Goal: Task Accomplishment & Management: Use online tool/utility

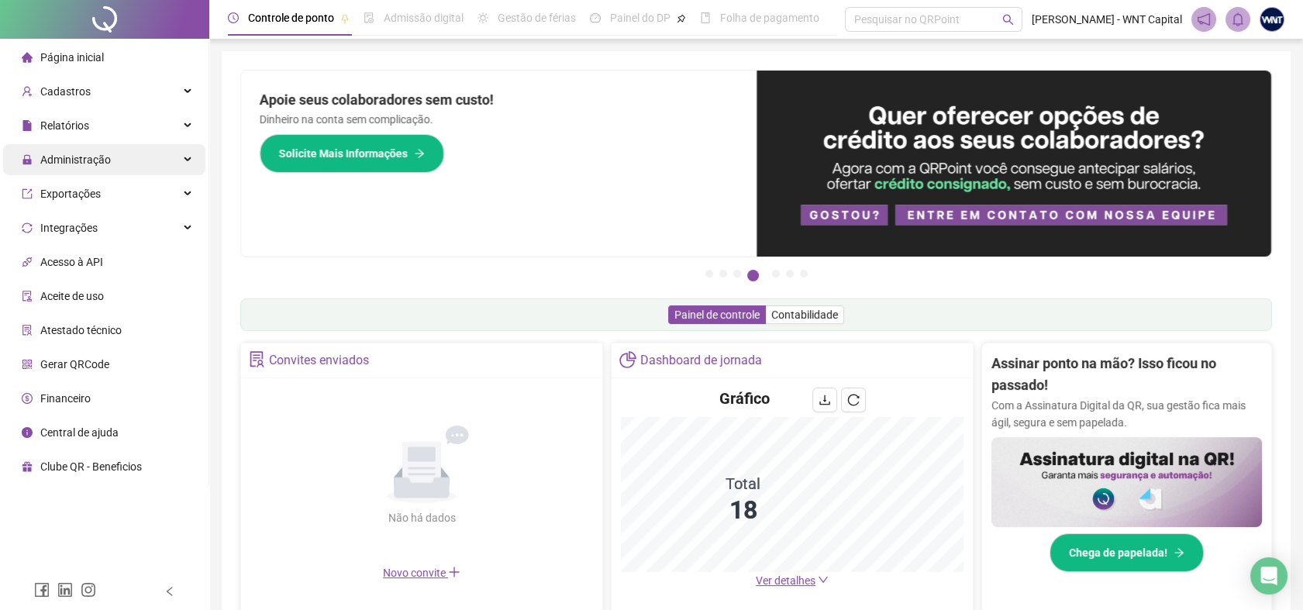
click at [118, 158] on div "Administração" at bounding box center [104, 159] width 202 height 31
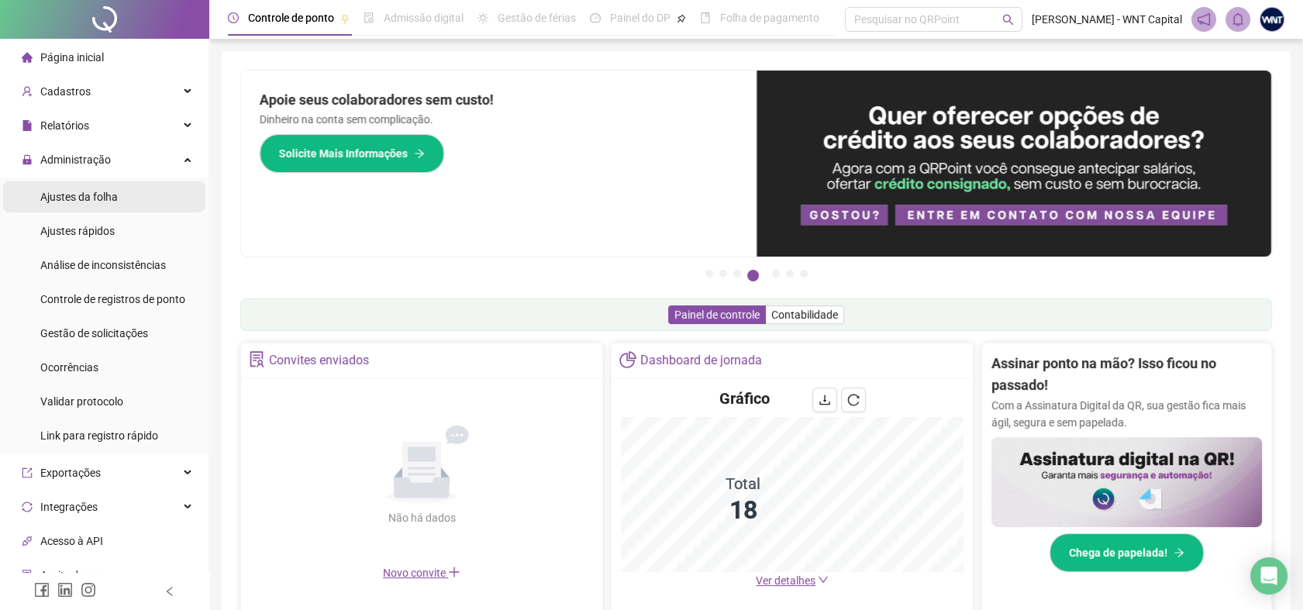
click at [116, 203] on span "Ajustes da folha" at bounding box center [79, 197] width 78 height 12
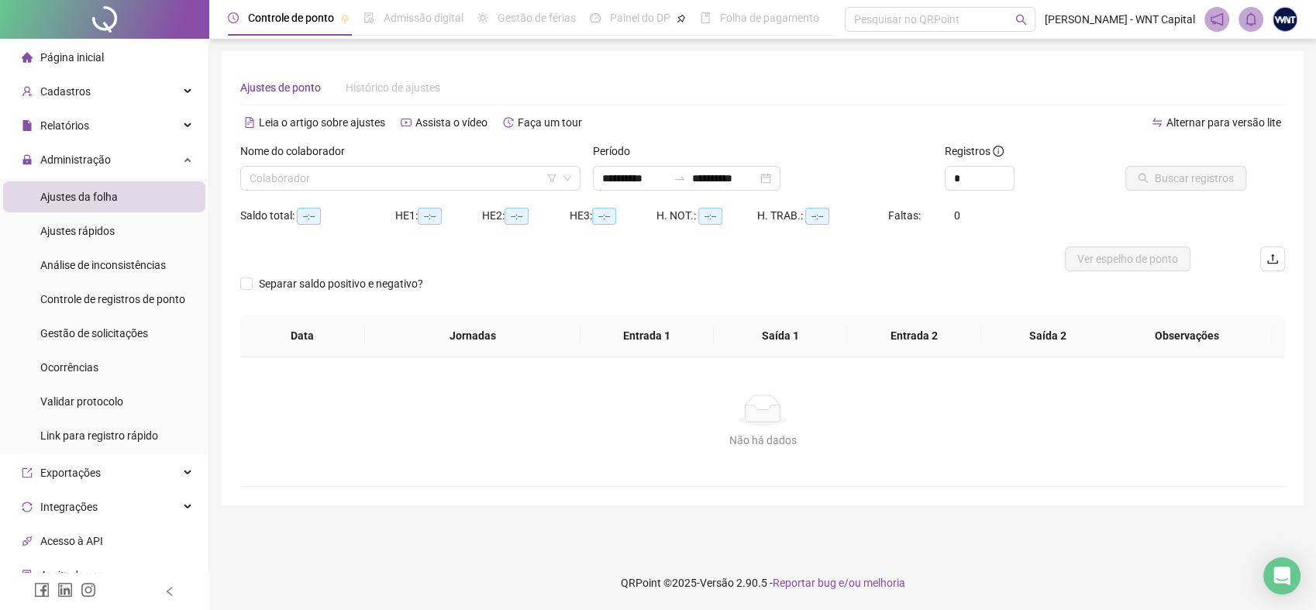
type input "**********"
click at [567, 177] on icon "down" at bounding box center [567, 178] width 9 height 9
click at [392, 179] on input "search" at bounding box center [404, 178] width 308 height 23
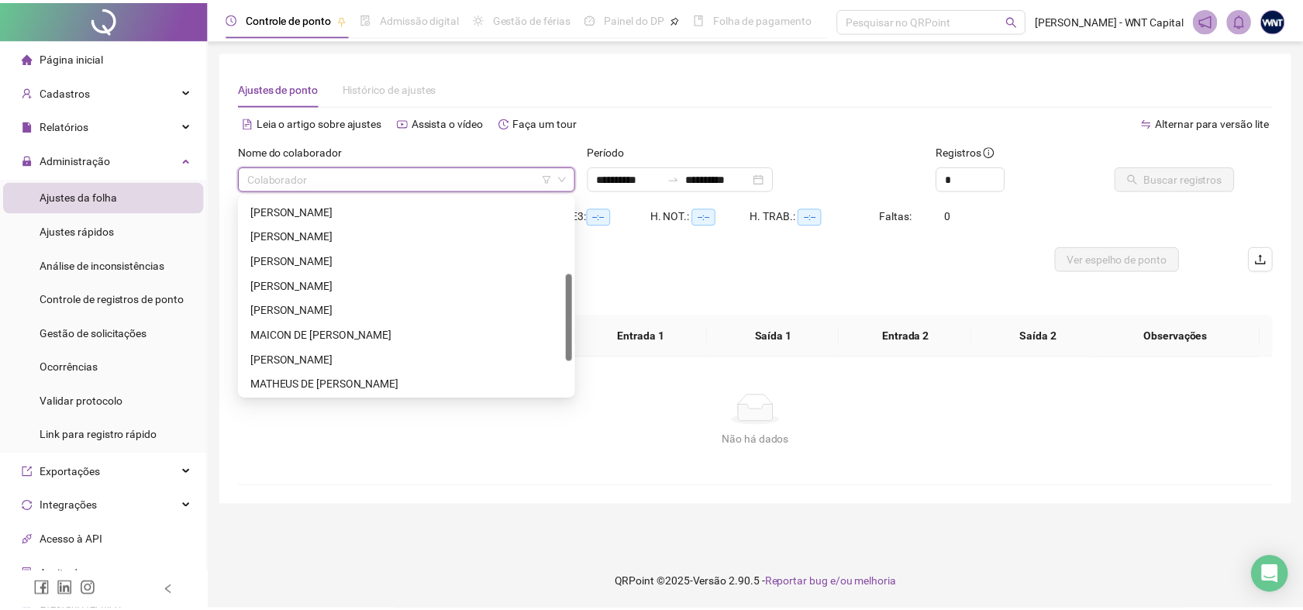
scroll to position [248, 0]
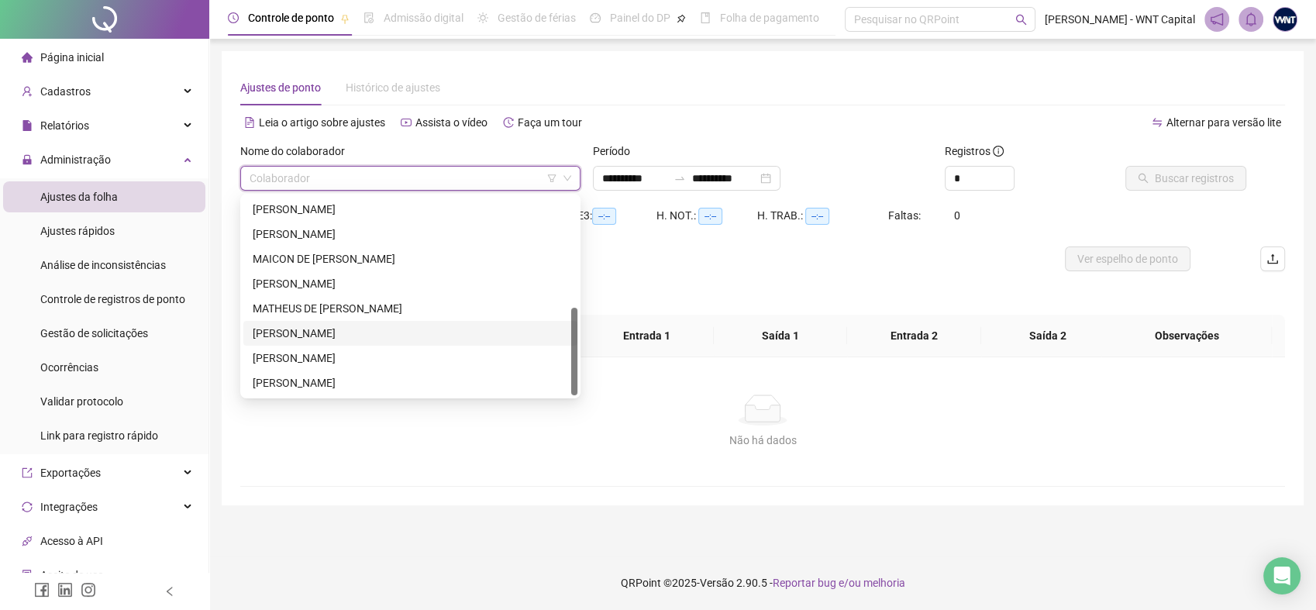
click at [341, 334] on div "[PERSON_NAME]" at bounding box center [410, 333] width 315 height 17
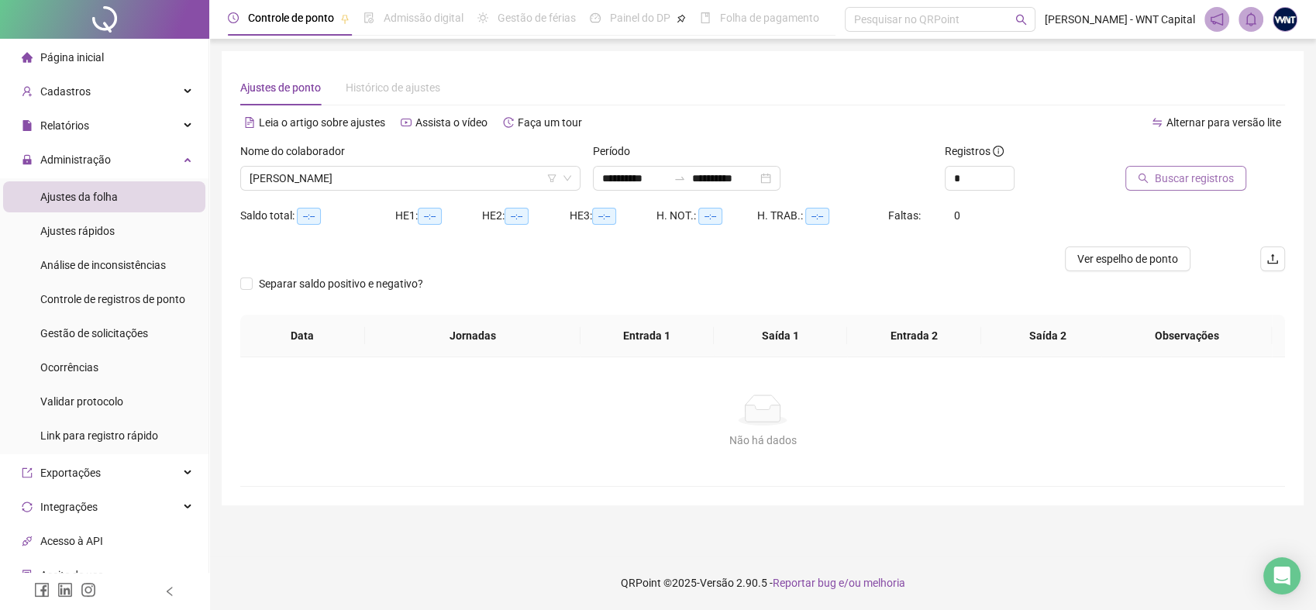
click at [1184, 171] on span "Buscar registros" at bounding box center [1194, 178] width 79 height 17
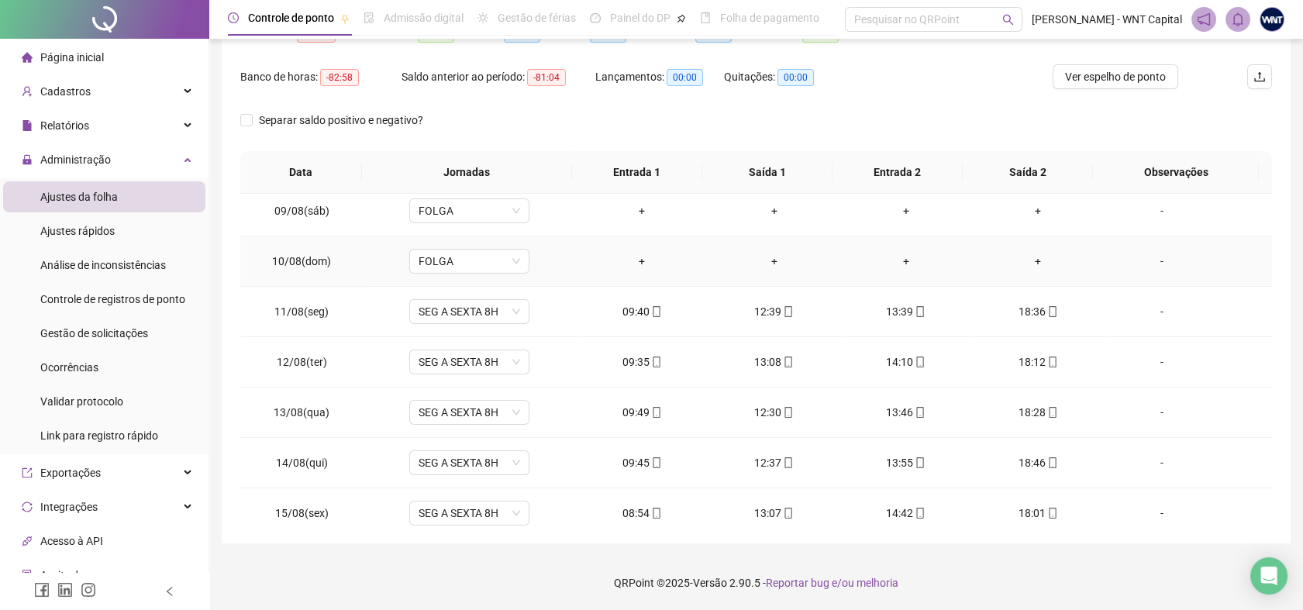
scroll to position [430, 0]
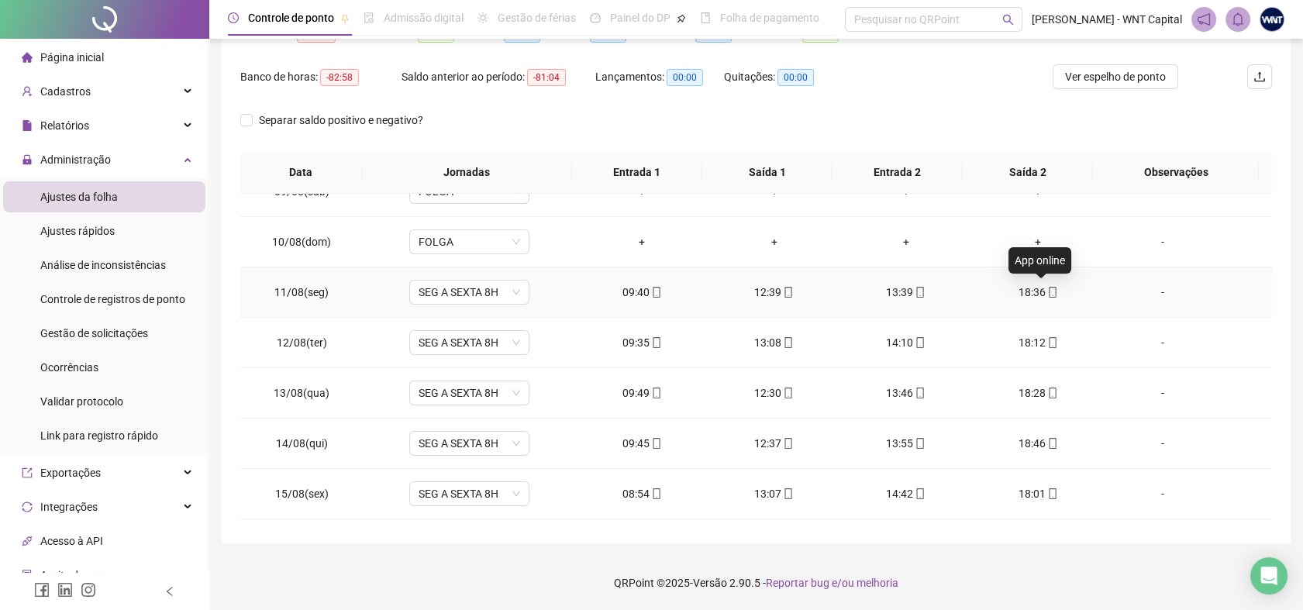
click at [1047, 288] on icon "mobile" at bounding box center [1052, 292] width 11 height 11
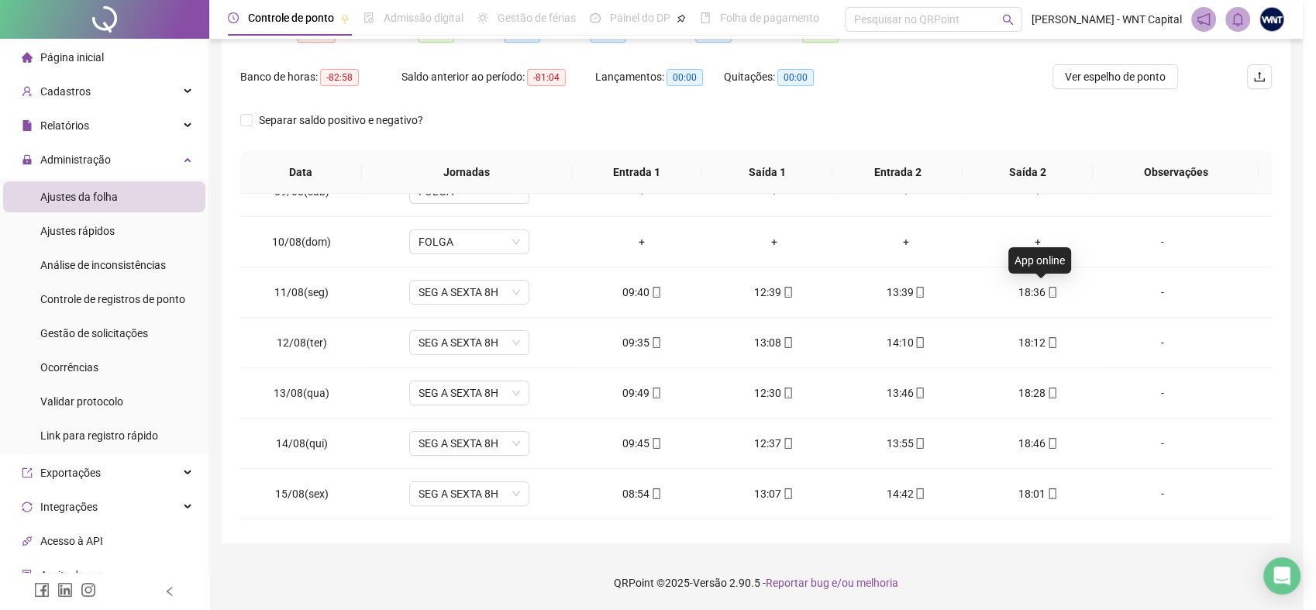
type input "**********"
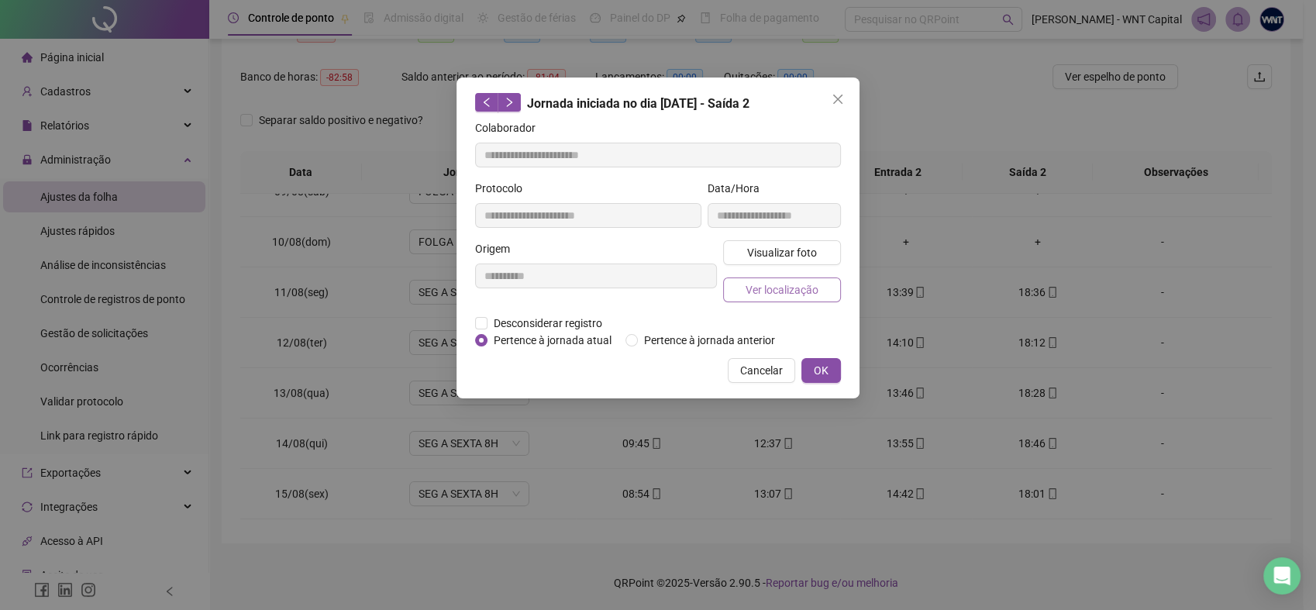
click at [828, 287] on button "Ver localização" at bounding box center [782, 289] width 118 height 25
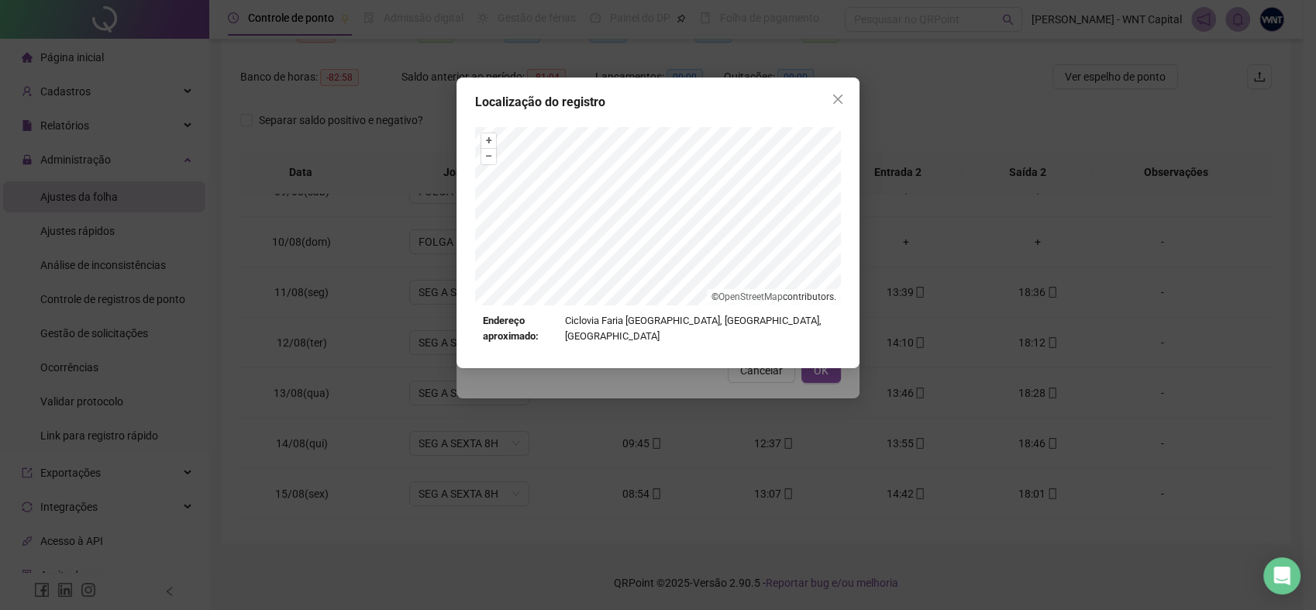
drag, startPoint x: 842, startPoint y: 99, endPoint x: 888, endPoint y: 147, distance: 66.9
click at [842, 100] on icon "close" at bounding box center [838, 99] width 12 height 12
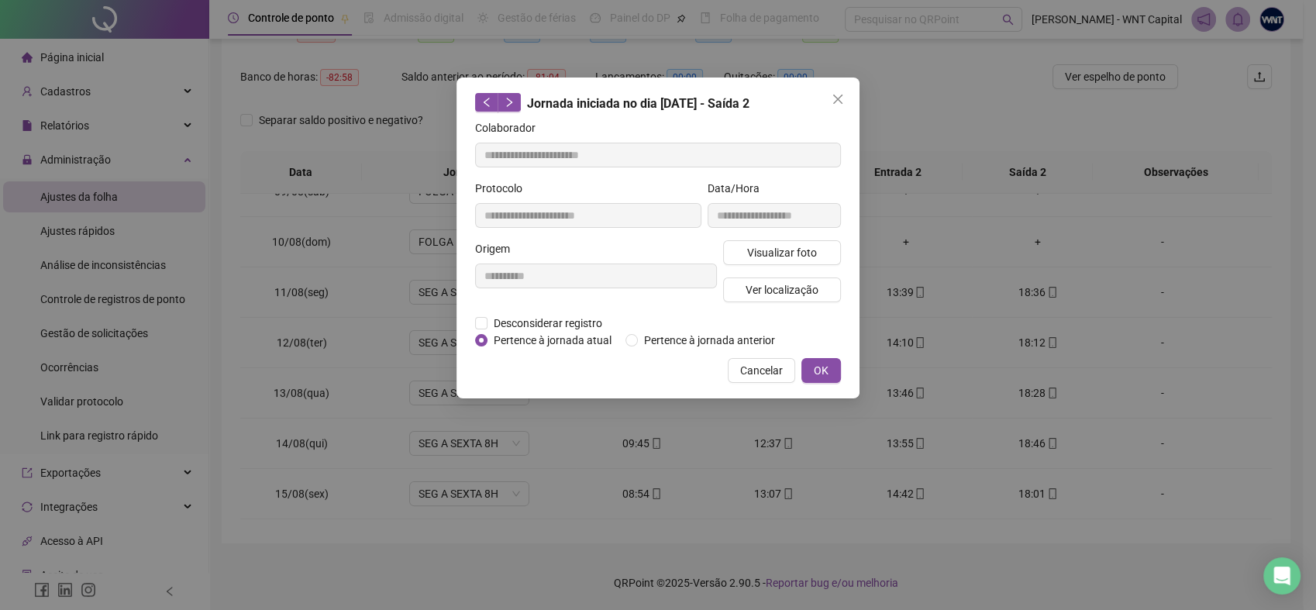
drag, startPoint x: 762, startPoint y: 371, endPoint x: 805, endPoint y: 374, distance: 43.5
click at [763, 371] on span "Cancelar" at bounding box center [761, 370] width 43 height 17
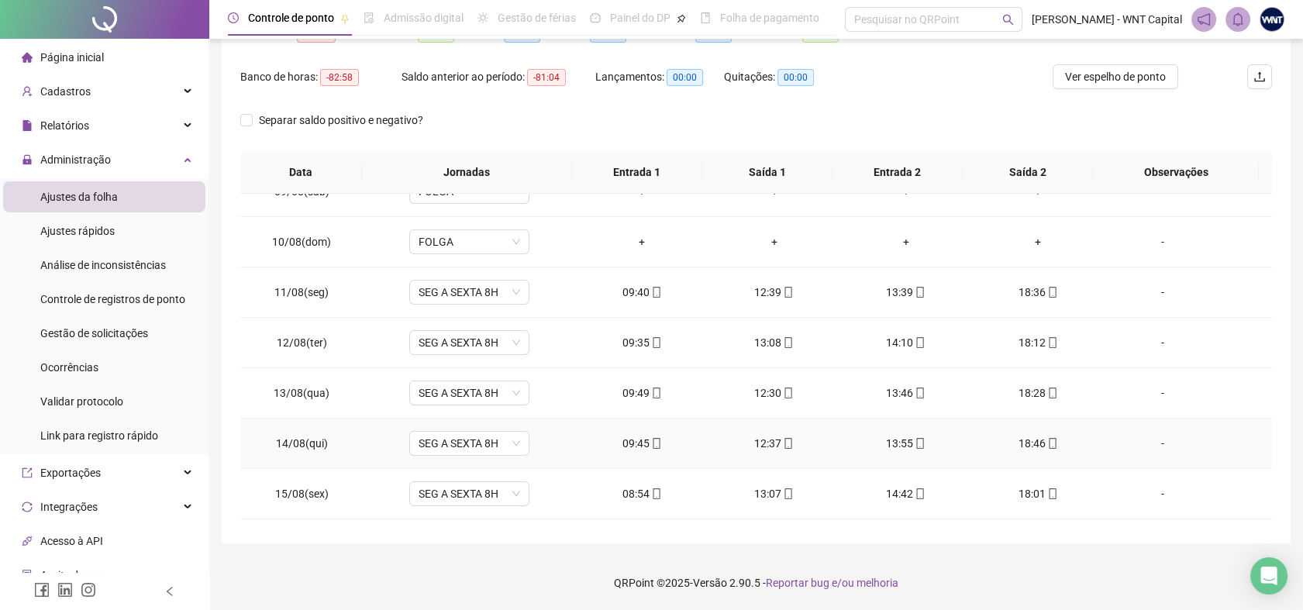
click at [1047, 438] on icon "mobile" at bounding box center [1052, 443] width 11 height 11
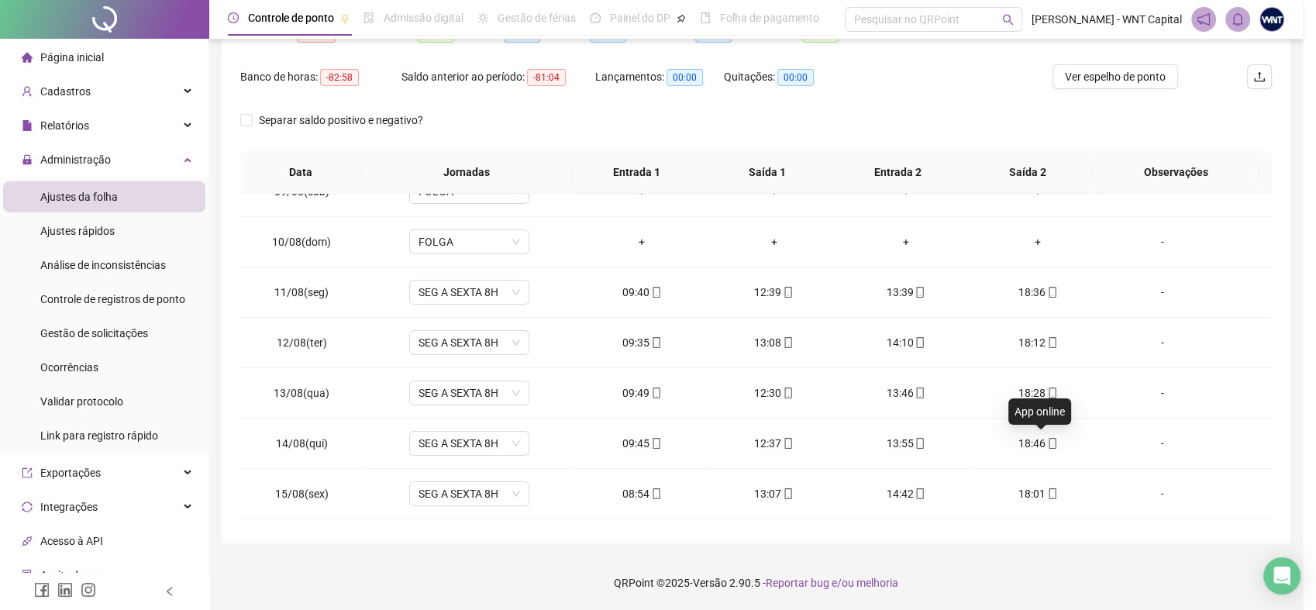
type input "**********"
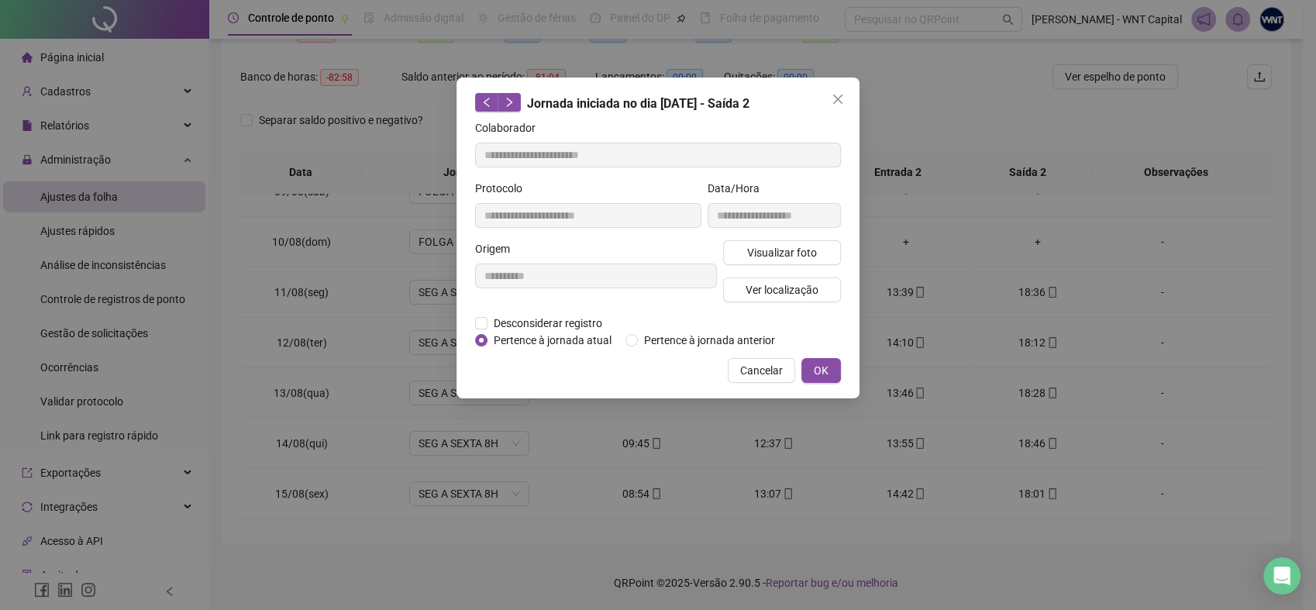
click at [827, 303] on div "Visualizar foto Ver localização" at bounding box center [782, 277] width 124 height 74
click at [827, 296] on button "Ver localização" at bounding box center [782, 289] width 118 height 25
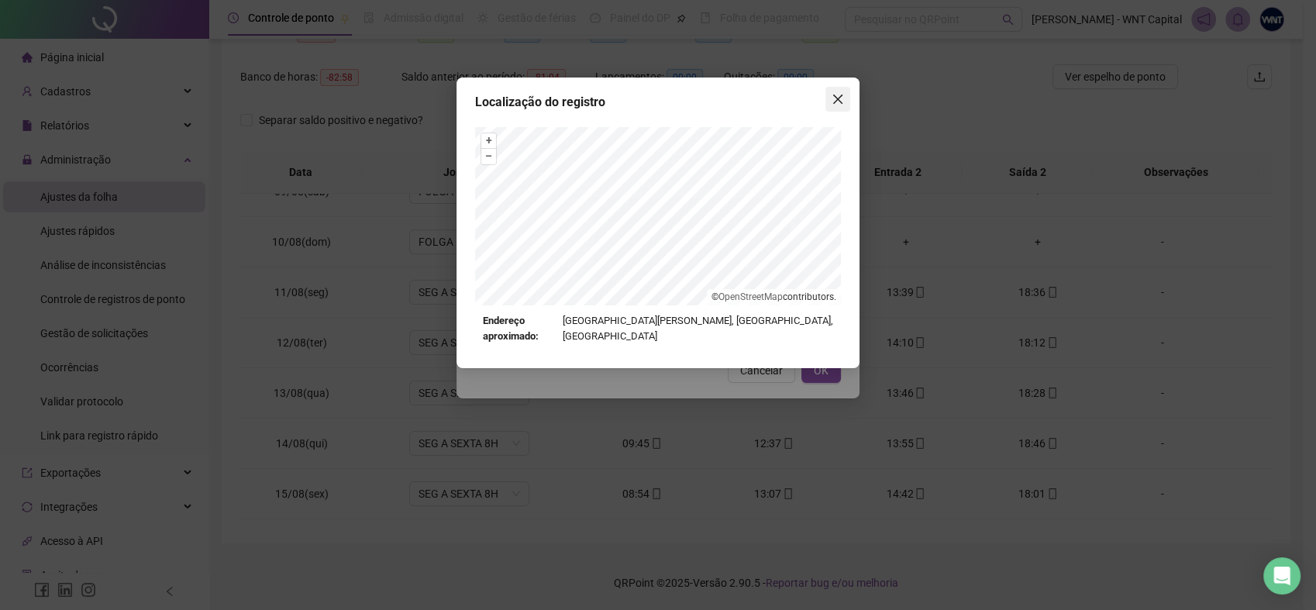
click at [837, 93] on icon "close" at bounding box center [838, 99] width 12 height 12
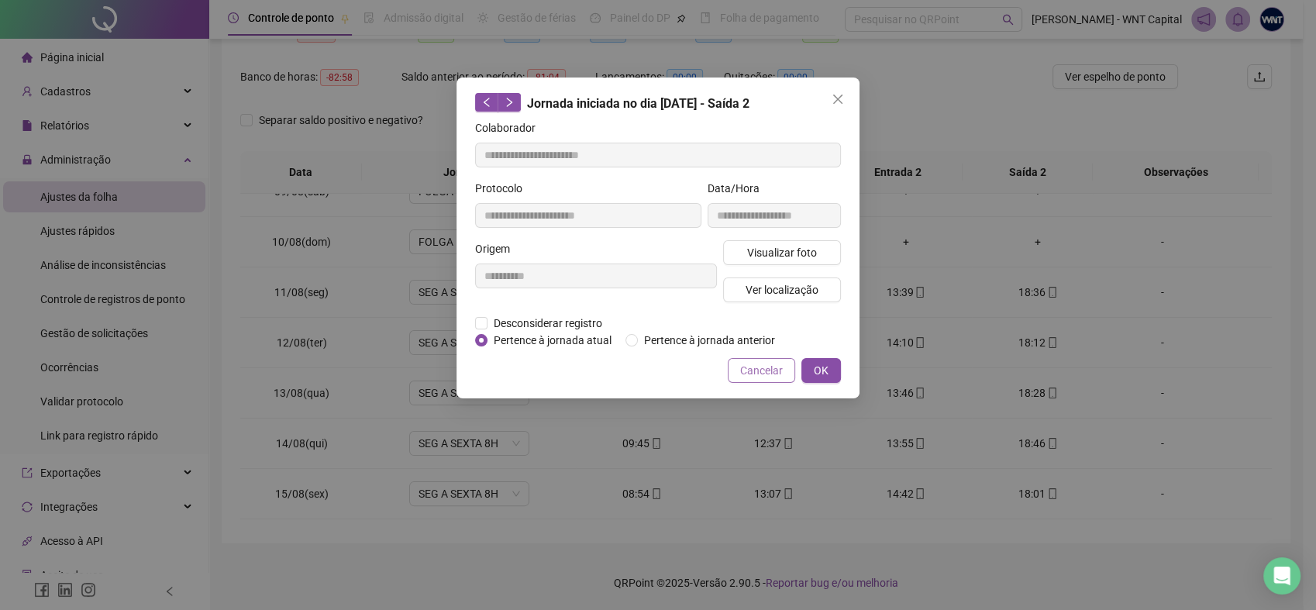
drag, startPoint x: 782, startPoint y: 371, endPoint x: 916, endPoint y: 409, distance: 139.4
click at [781, 372] on span "Cancelar" at bounding box center [761, 370] width 43 height 17
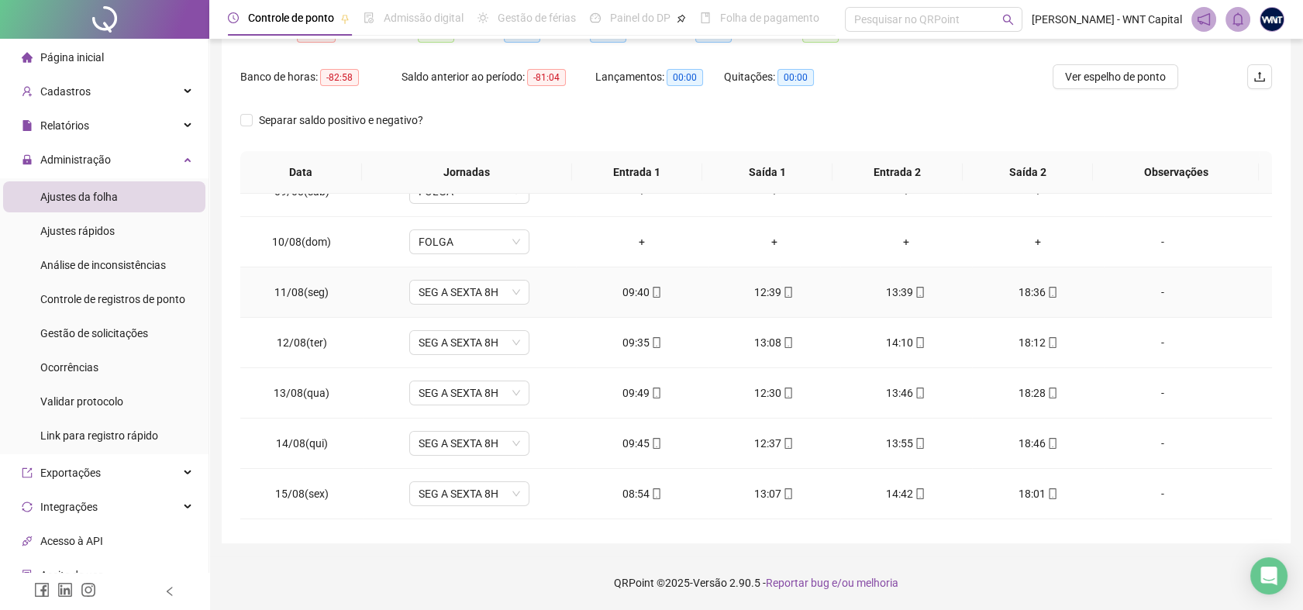
click at [1047, 291] on icon "mobile" at bounding box center [1052, 292] width 11 height 11
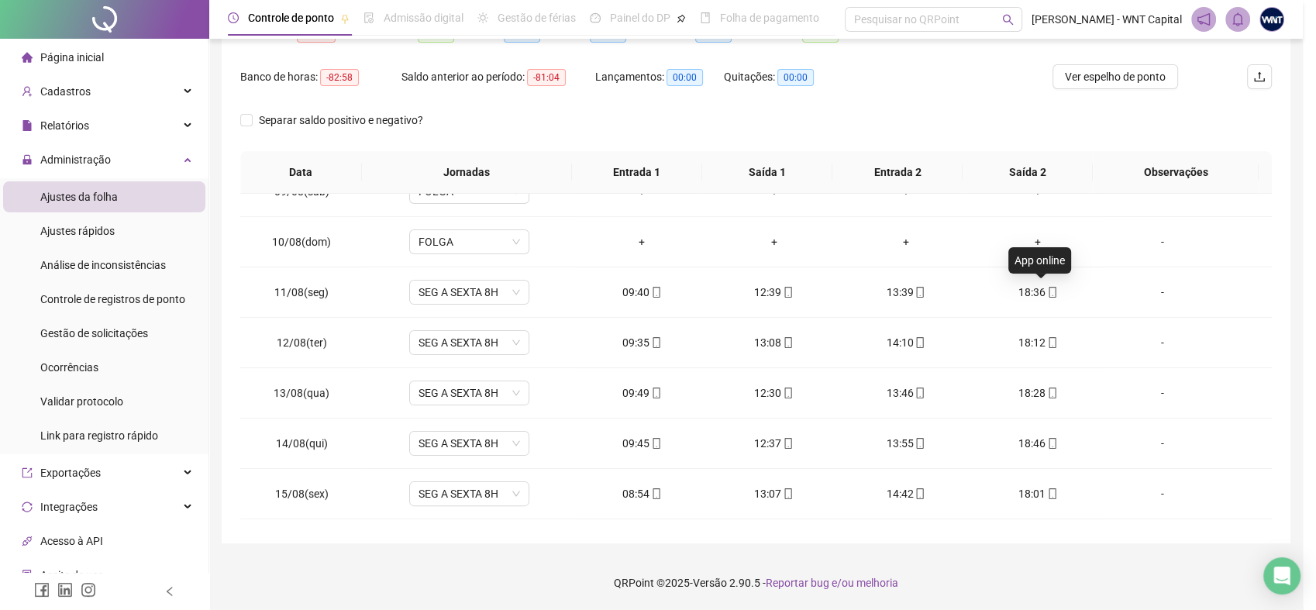
type input "**********"
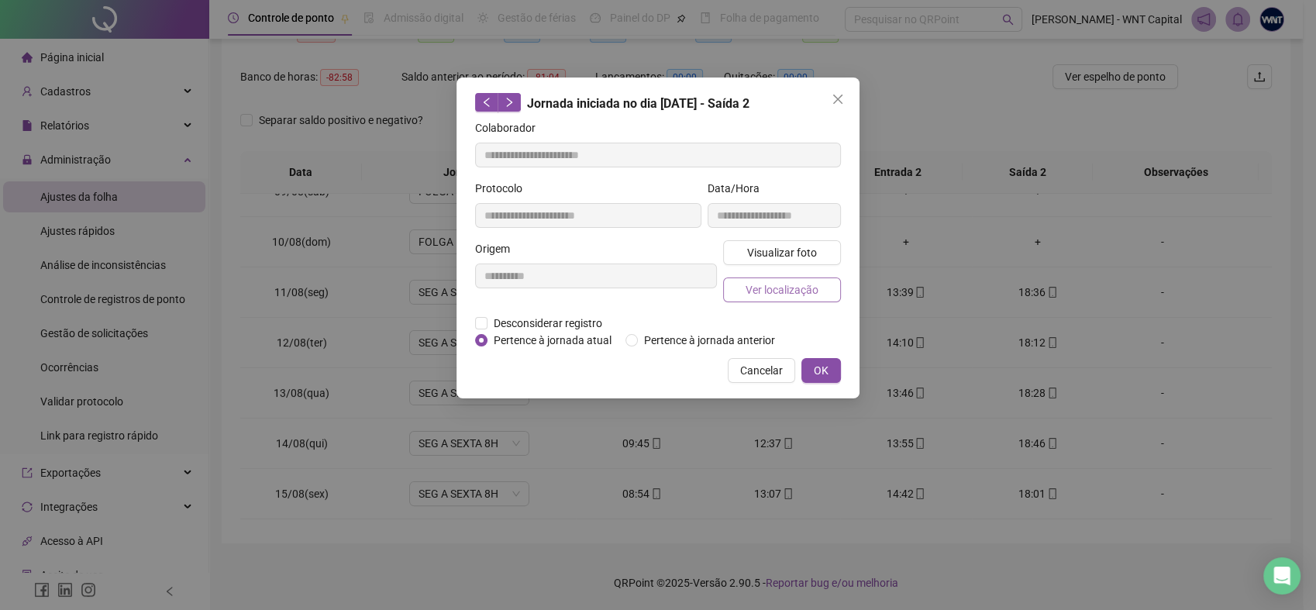
click at [763, 292] on span "Ver localização" at bounding box center [782, 289] width 73 height 17
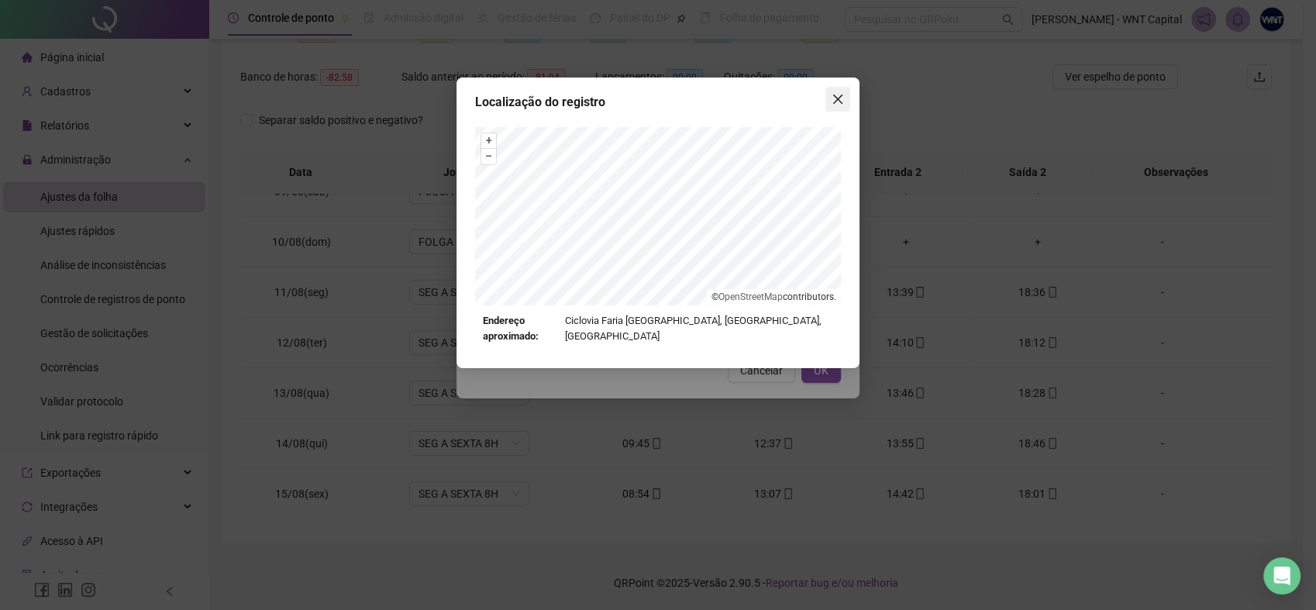
click at [834, 98] on icon "close" at bounding box center [838, 99] width 12 height 12
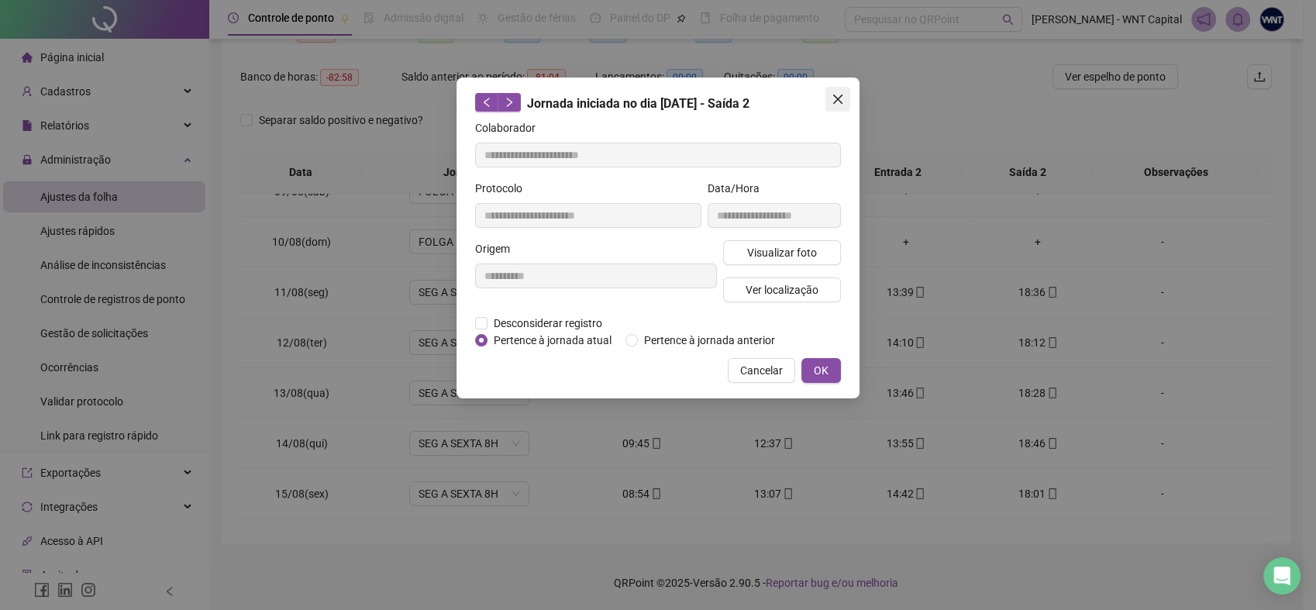
click at [835, 98] on icon "close" at bounding box center [838, 99] width 12 height 12
